Goal: Task Accomplishment & Management: Manage account settings

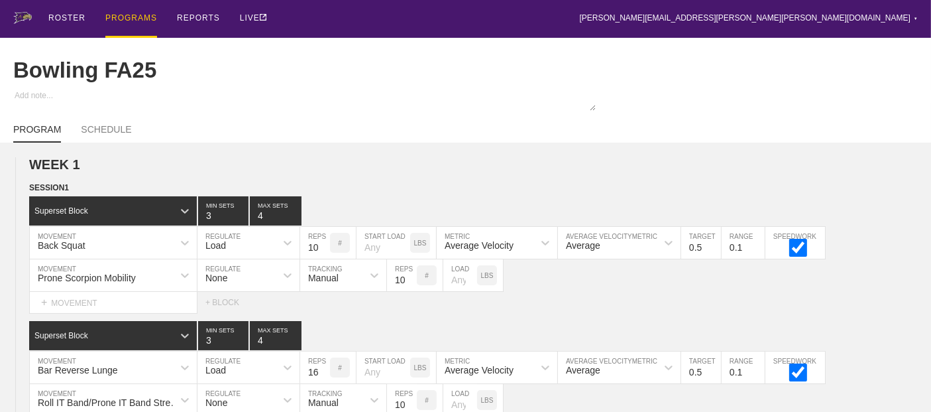
click at [127, 15] on div "PROGRAMS" at bounding box center [131, 19] width 52 height 38
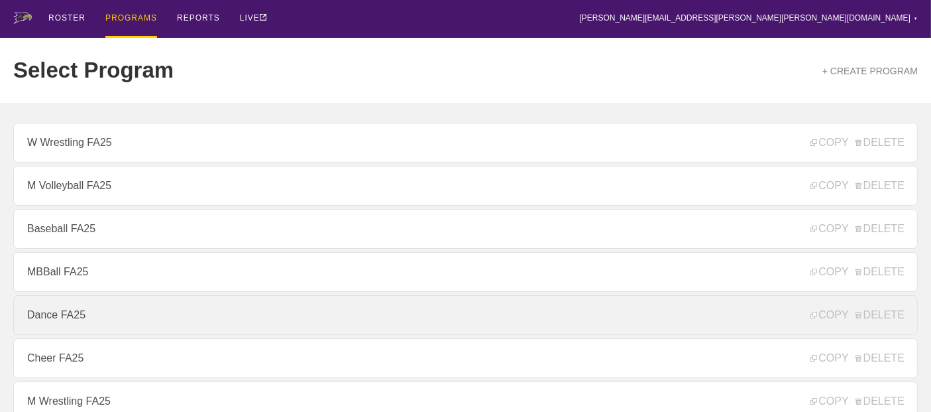
click at [62, 324] on link "Dance FA25" at bounding box center [465, 315] width 905 height 40
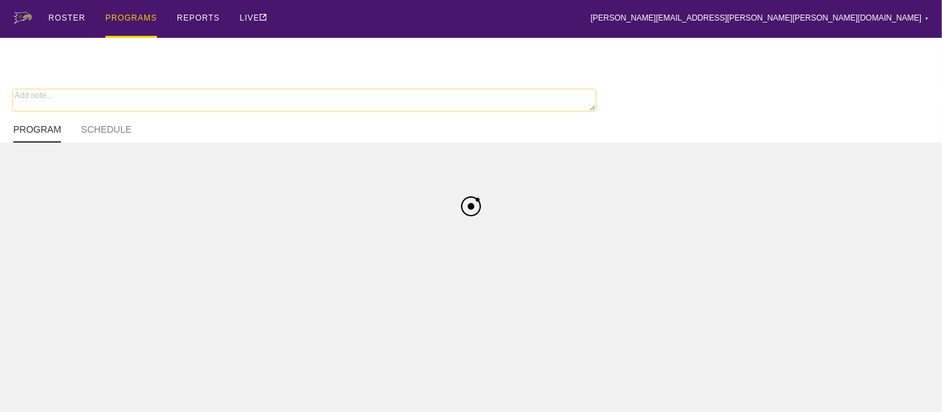
type textarea "x"
type input "Dance FA25"
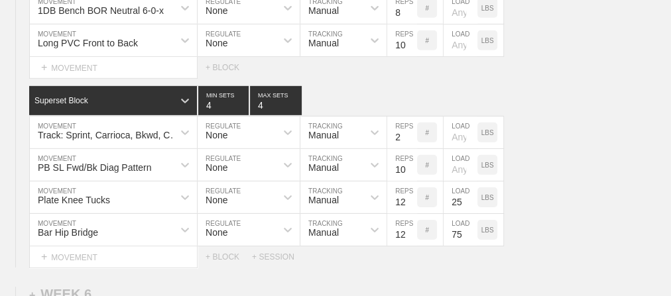
scroll to position [4643, 0]
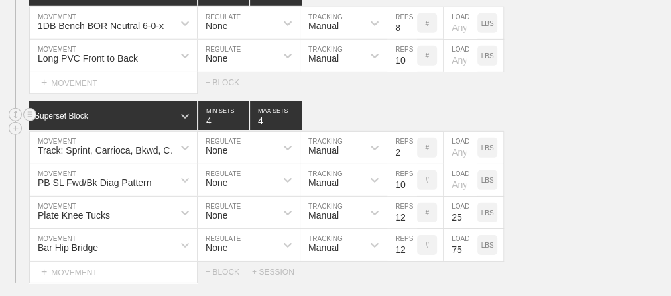
click at [378, 101] on div "Superset Block 4 MIN SETS 4 MAX SETS" at bounding box center [350, 115] width 642 height 29
click at [458, 101] on div "Superset Block 4 MIN SETS 4 MAX SETS" at bounding box center [350, 115] width 642 height 29
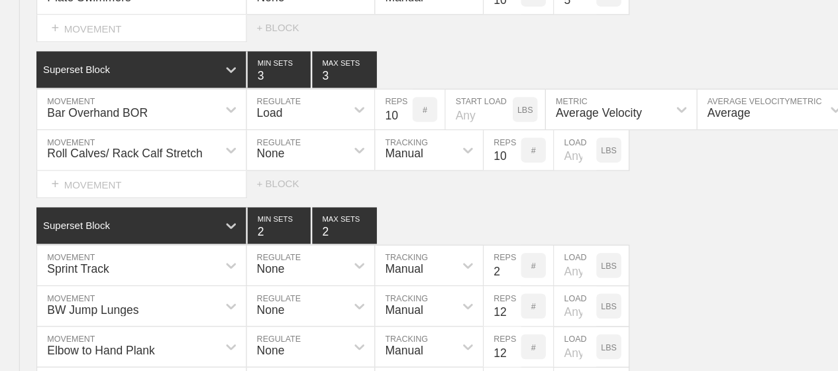
scroll to position [0, 0]
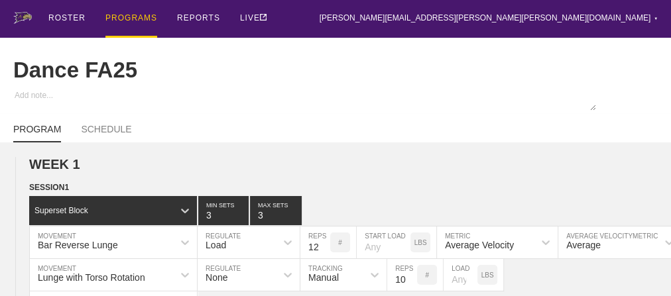
click at [480, 23] on div "ROSTER PROGRAMS REPORTS LIVE [PERSON_NAME][EMAIL_ADDRESS][PERSON_NAME][PERSON_N…" at bounding box center [335, 19] width 644 height 38
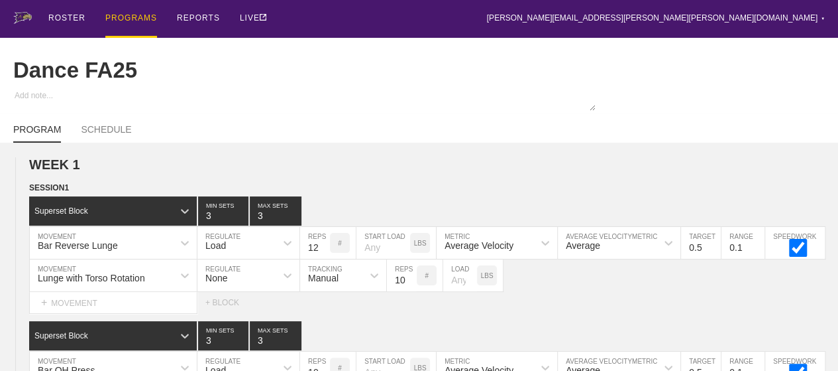
click at [139, 17] on div "PROGRAMS" at bounding box center [131, 19] width 52 height 38
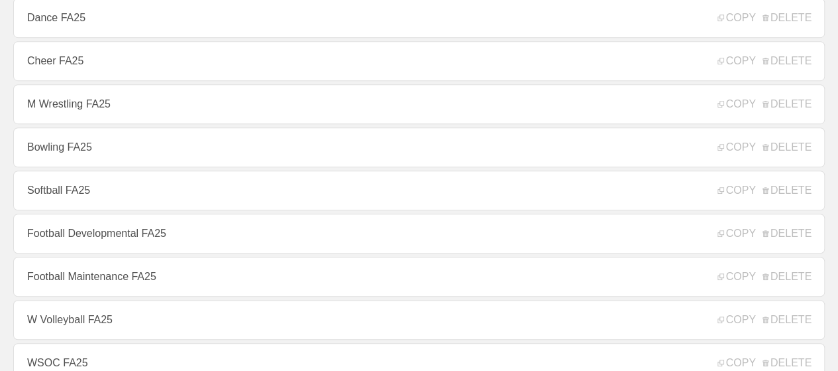
scroll to position [331, 0]
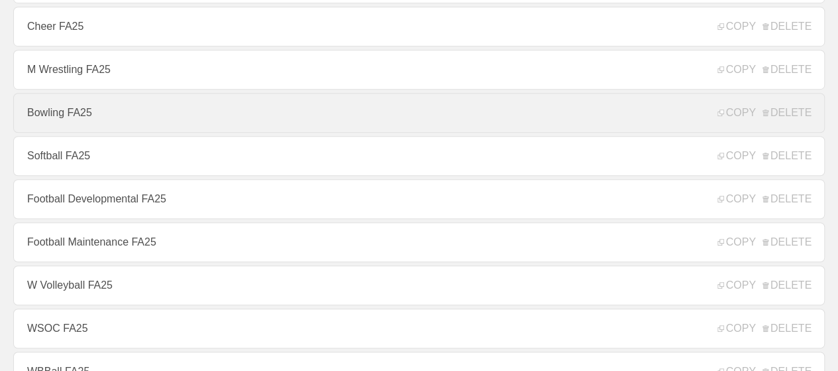
click at [74, 118] on link "Bowling FA25" at bounding box center [419, 113] width 812 height 40
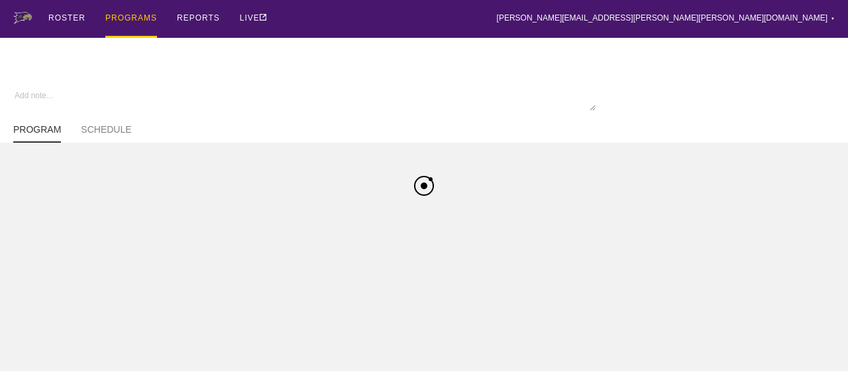
type textarea "x"
type input "Bowling FA25"
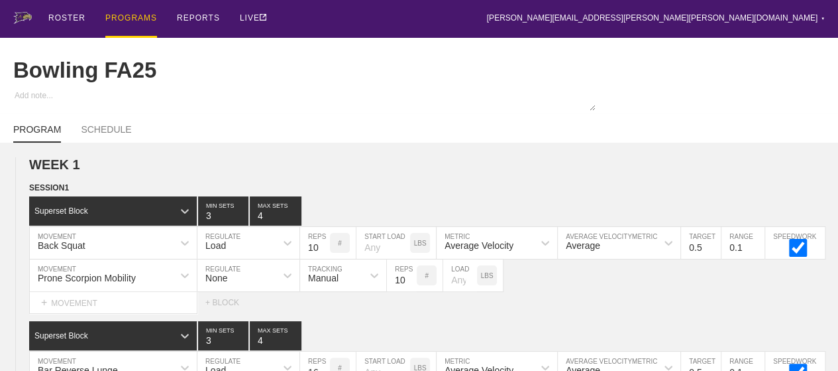
click at [133, 16] on div "PROGRAMS" at bounding box center [131, 19] width 52 height 38
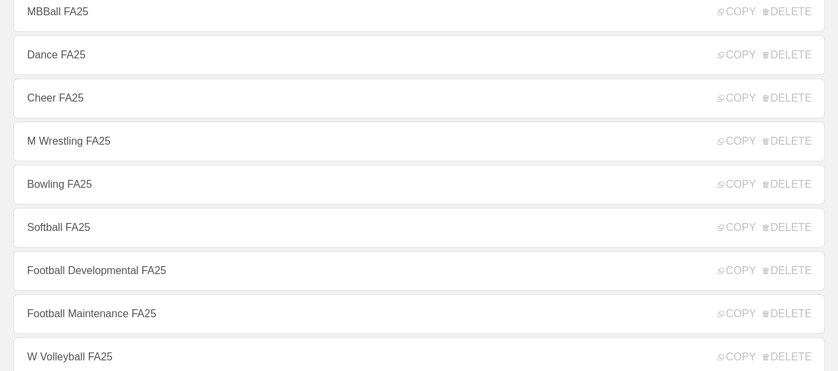
scroll to position [265, 0]
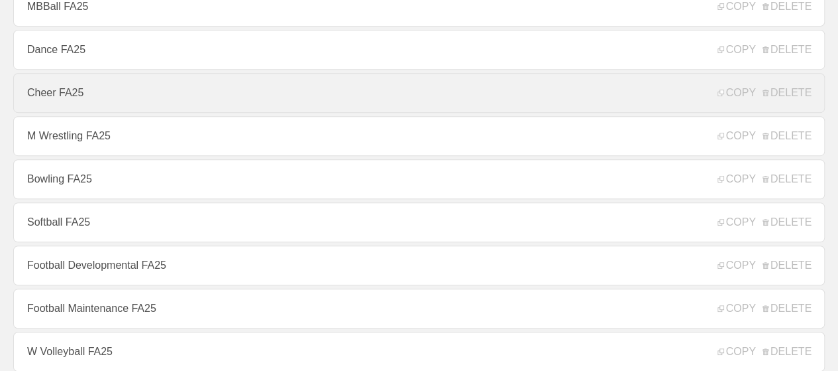
click at [52, 93] on link "Cheer FA25" at bounding box center [419, 93] width 812 height 40
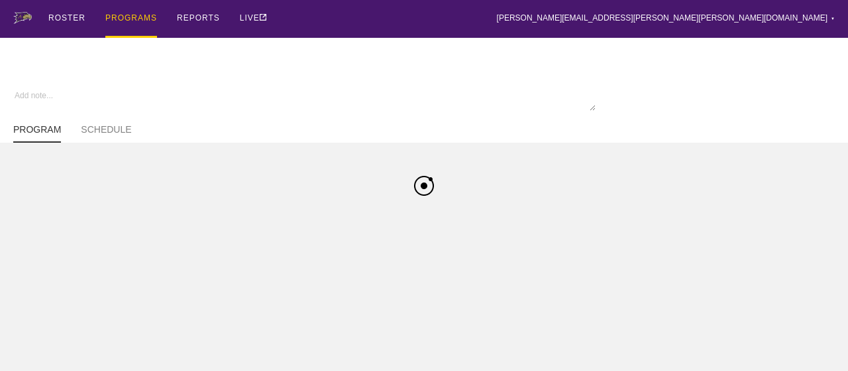
type textarea "x"
type input "Cheer FA25"
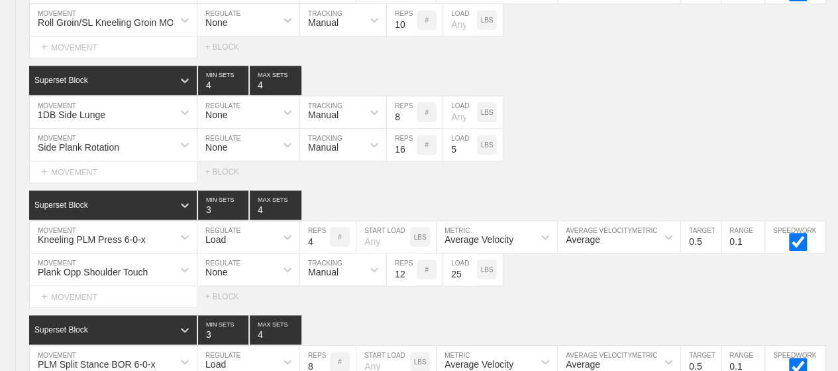
scroll to position [5512, 0]
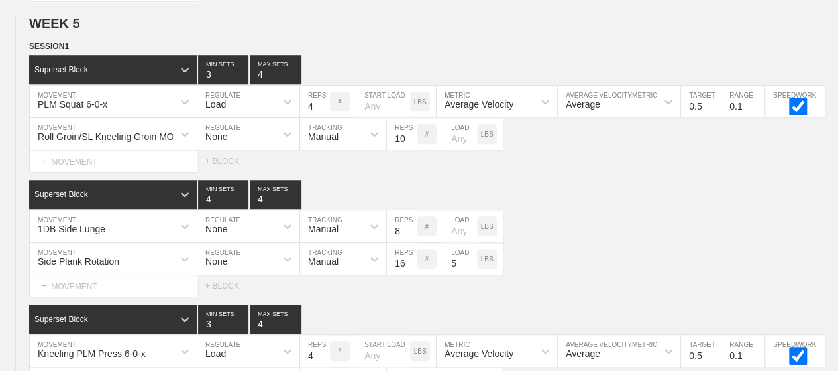
type textarea "x"
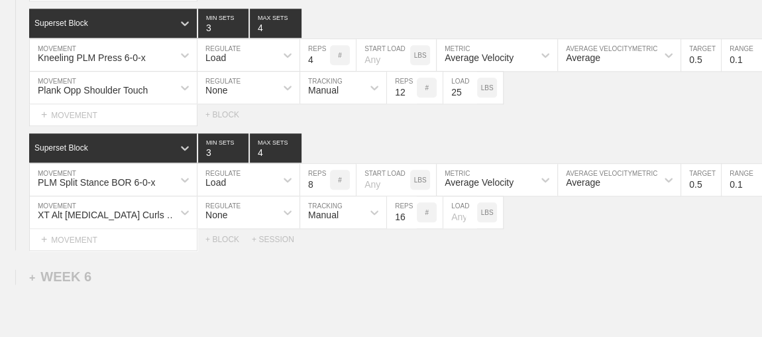
scroll to position [5813, 0]
